Goal: Task Accomplishment & Management: Complete application form

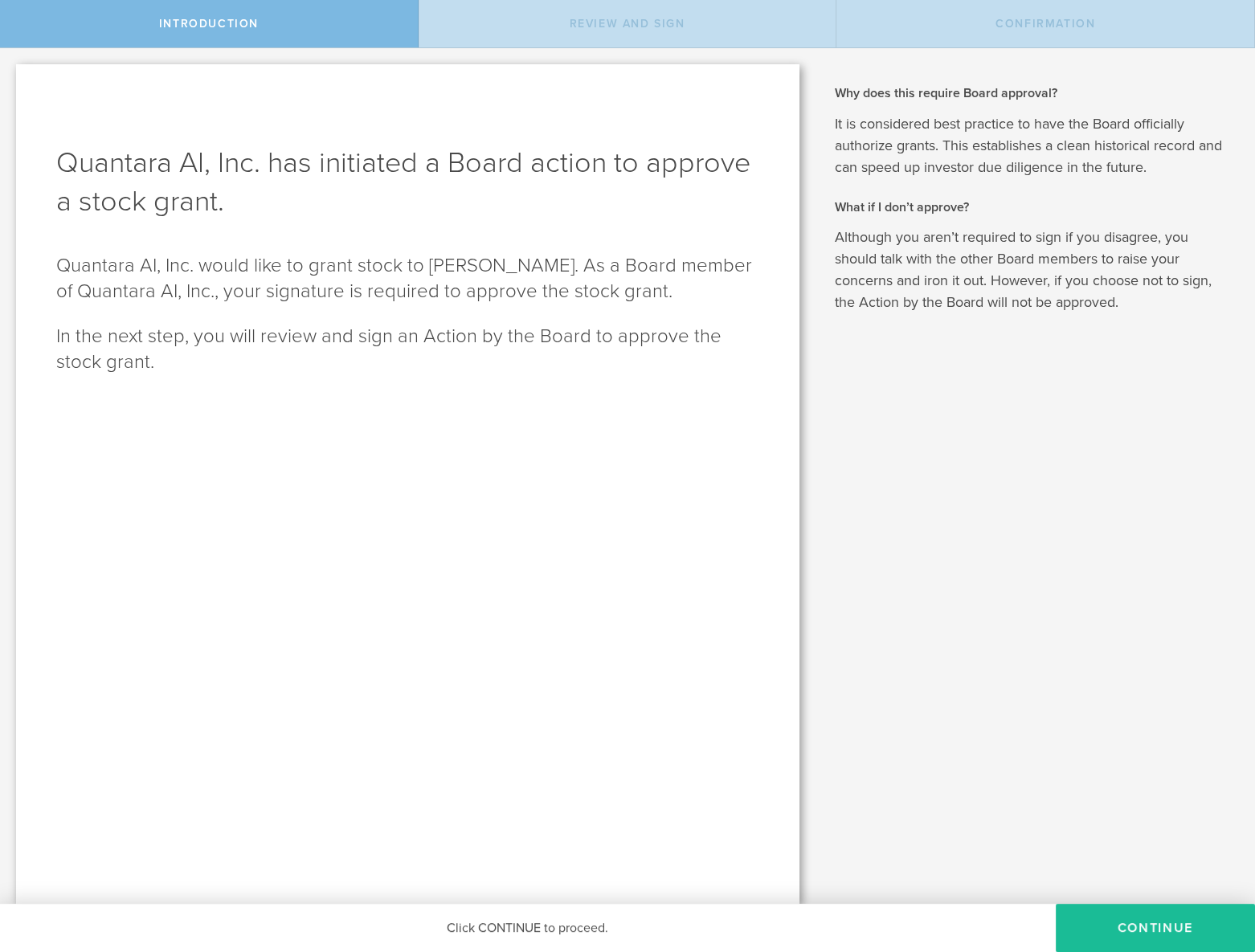
click at [1163, 949] on button "Continue" at bounding box center [1156, 928] width 200 height 48
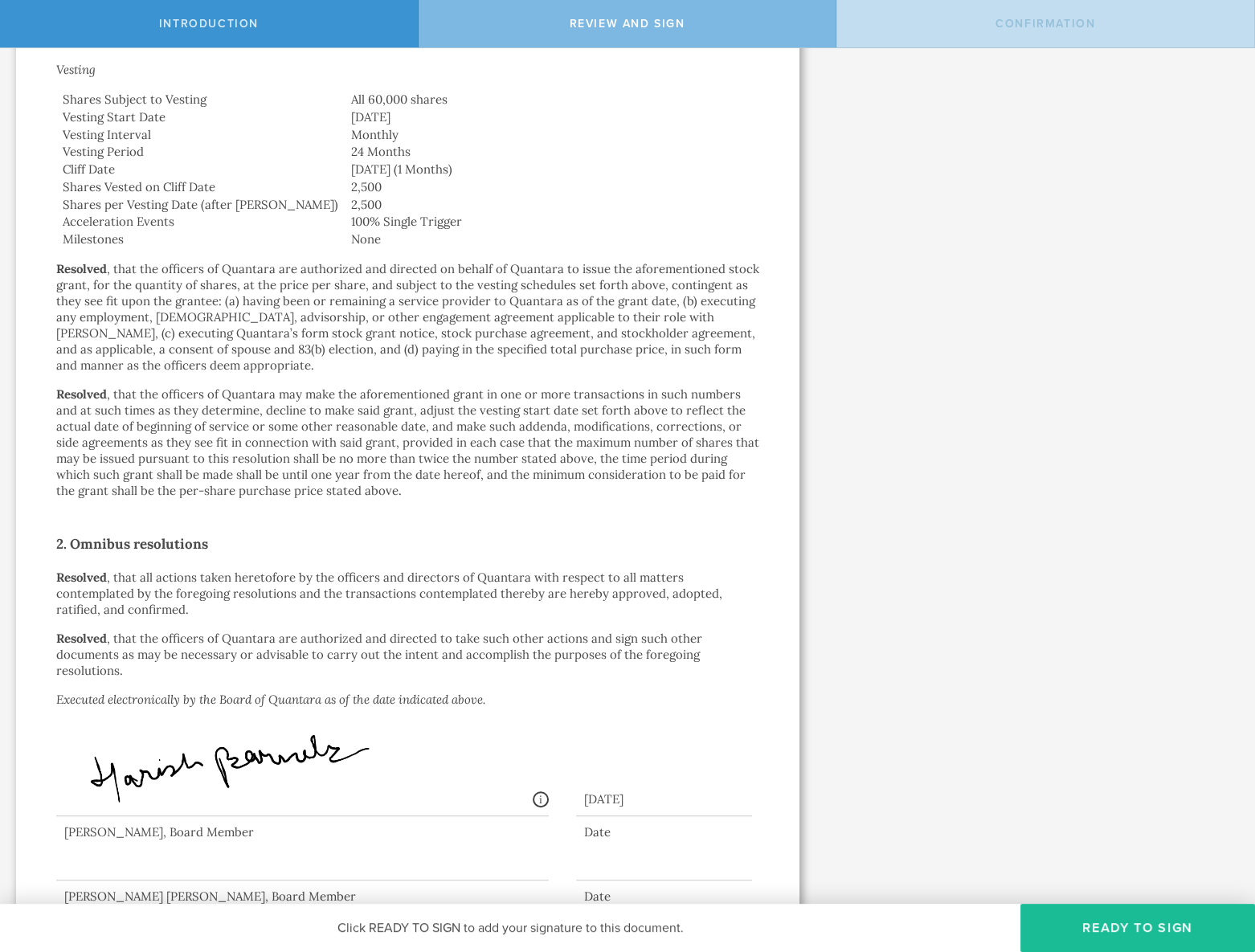
scroll to position [748, 0]
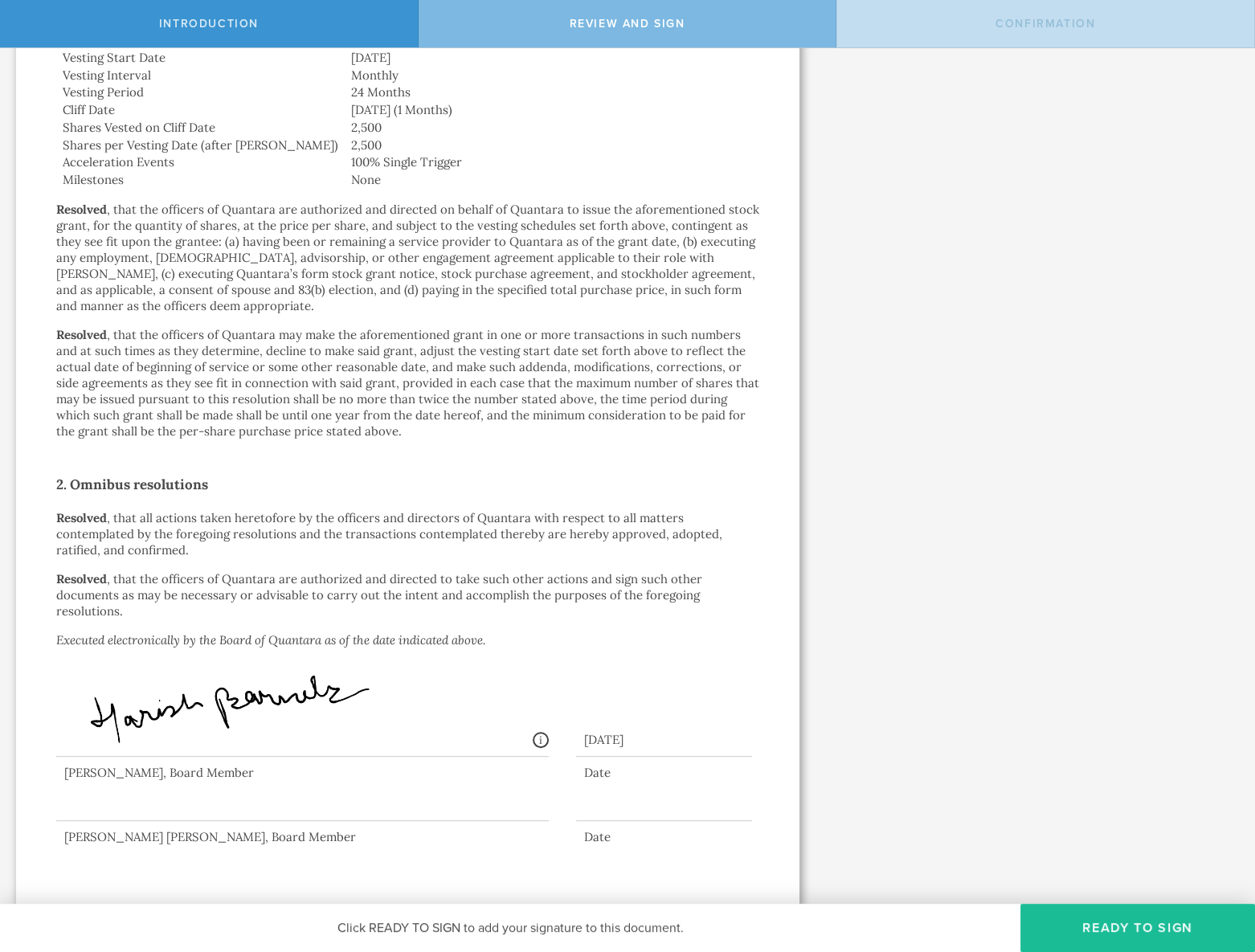
click at [1117, 920] on button "Ready to Sign" at bounding box center [1137, 928] width 235 height 48
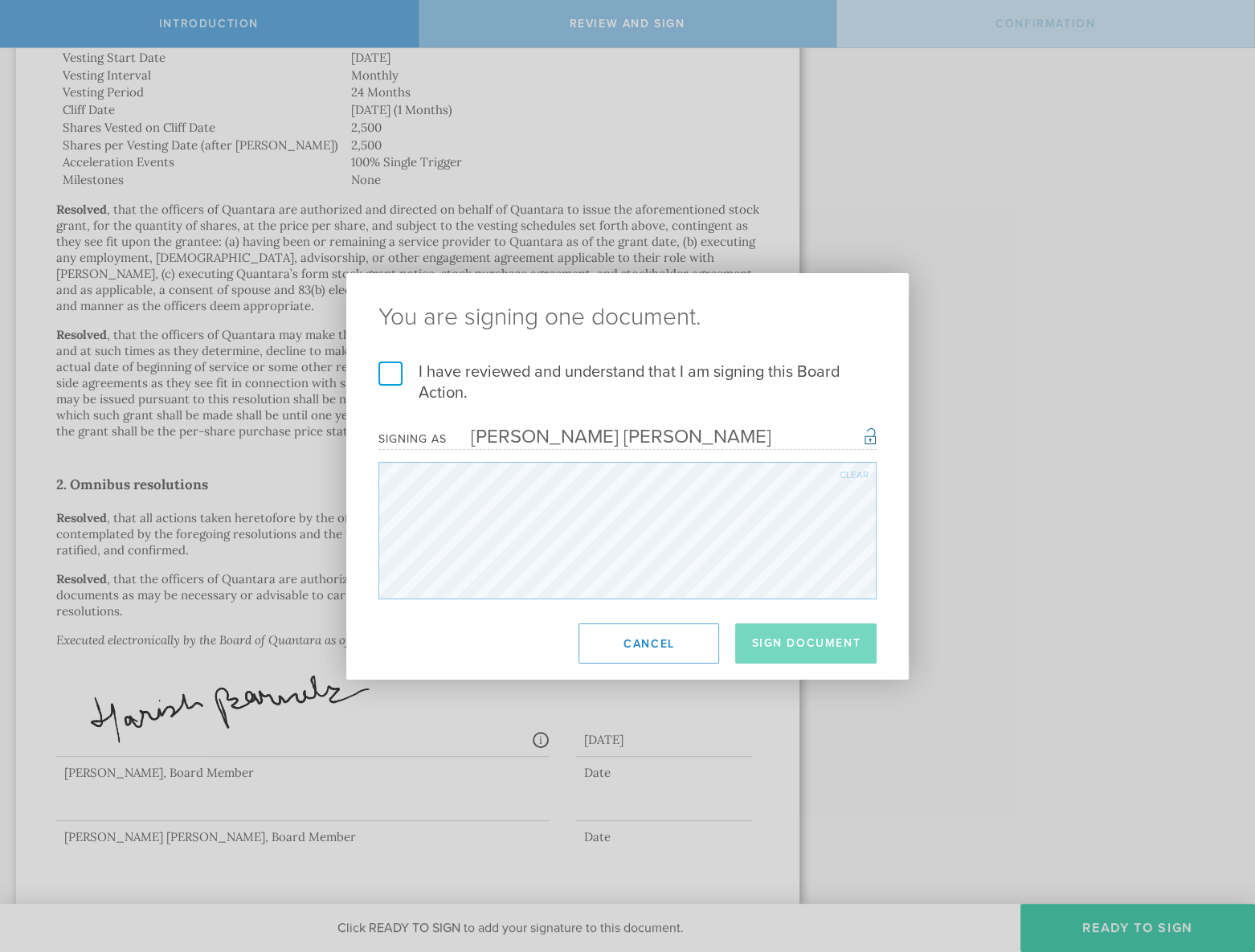
click at [392, 375] on label "I have reviewed and understand that I am signing this Board Action." at bounding box center [627, 383] width 499 height 42
click at [0, 0] on input "I have reviewed and understand that I am signing this Board Action." at bounding box center [0, 0] width 0 height 0
click at [822, 660] on button "Sign Document" at bounding box center [806, 643] width 142 height 40
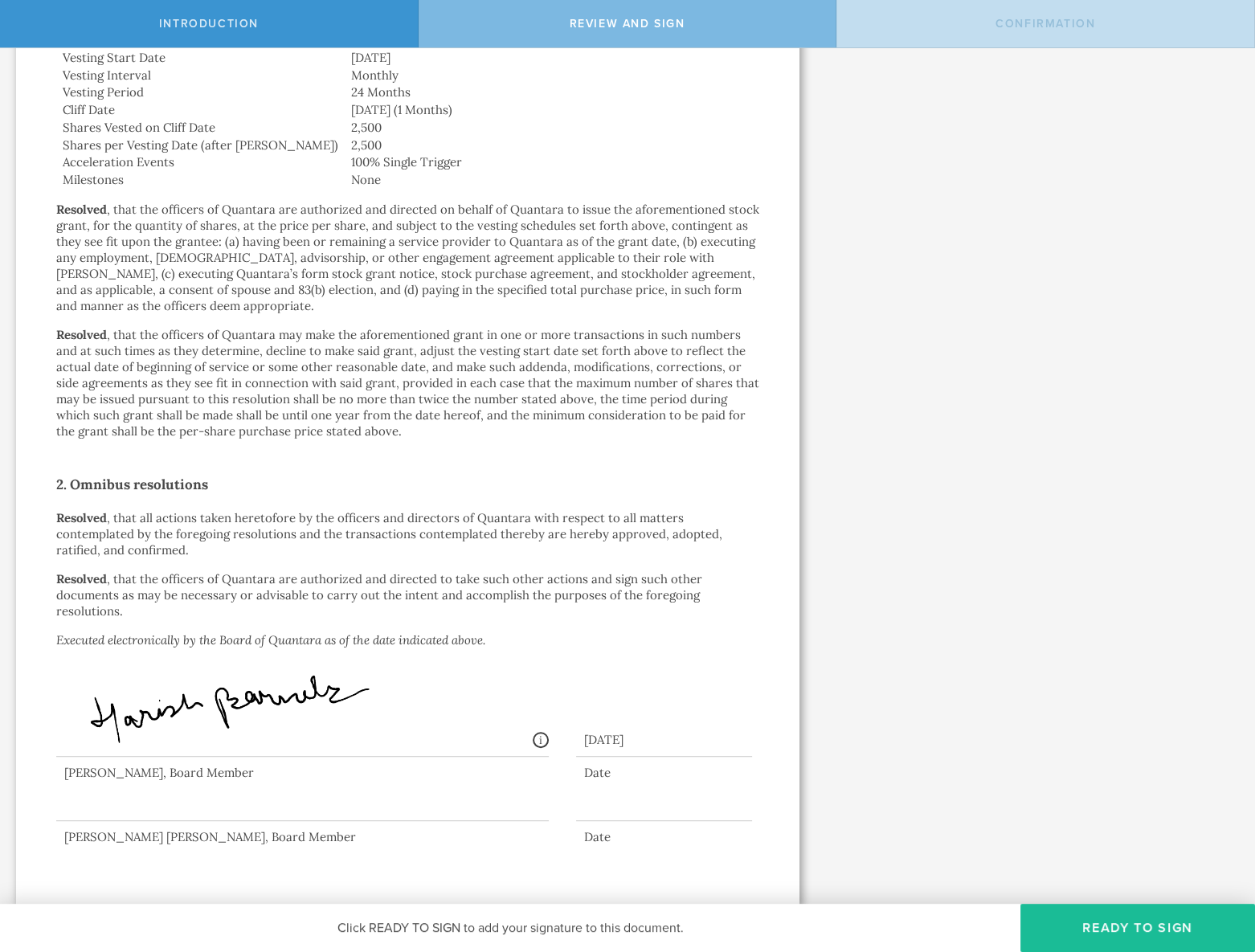
scroll to position [0, 0]
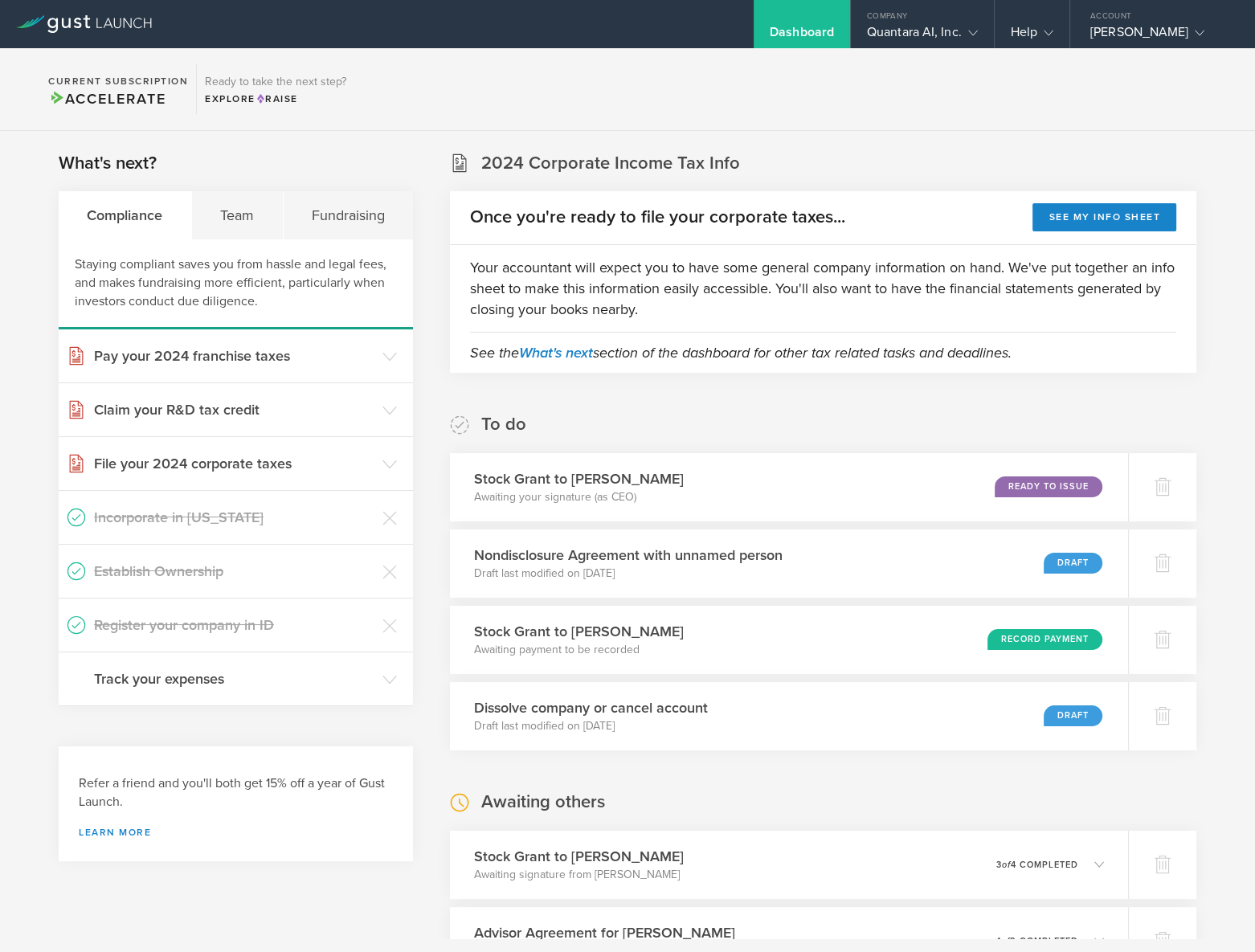
click at [707, 483] on div "Stock [PERSON_NAME] to [PERSON_NAME] Awaiting your signature (as CEO) Ready to …" at bounding box center [789, 487] width 678 height 68
